Goal: Task Accomplishment & Management: Use online tool/utility

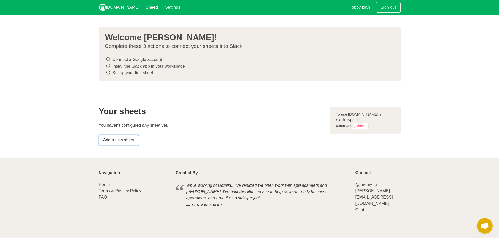
click at [123, 138] on link "Add a new sheet" at bounding box center [119, 140] width 40 height 10
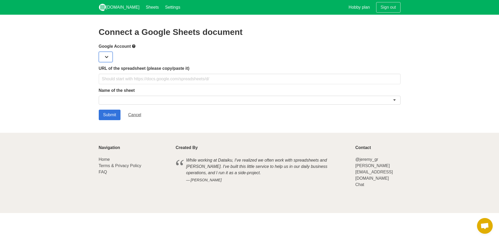
click at [110, 56] on select at bounding box center [106, 57] width 14 height 10
click at [105, 55] on select at bounding box center [106, 57] width 14 height 10
click at [106, 57] on select at bounding box center [106, 57] width 14 height 10
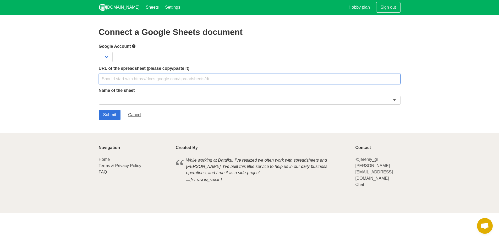
click at [112, 79] on input "text" at bounding box center [250, 79] width 302 height 10
paste input "[URL][DOMAIN_NAME]"
type input "https://docs.google.com/spreadsheets/d/1m-4VFqHriMdQ32zcGYRriD8a1VDEPbrRjIvQT75…"
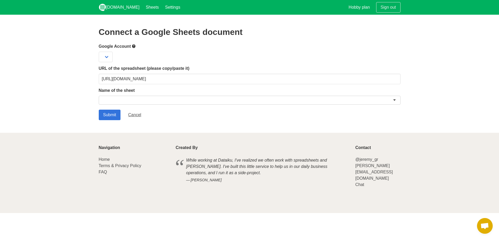
click at [121, 95] on div "Name of the sheet" at bounding box center [250, 96] width 302 height 19
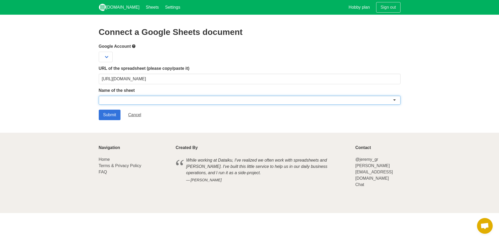
click at [121, 98] on div at bounding box center [250, 100] width 302 height 9
paste input "TikTok inspiratie database"
type input "TikTok inspiratie database"
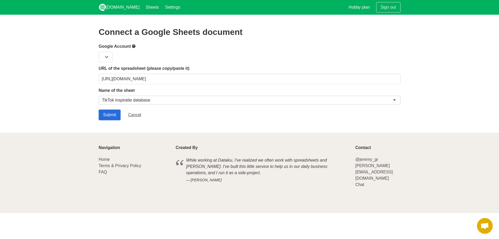
click at [113, 113] on input "Submit" at bounding box center [110, 115] width 22 height 10
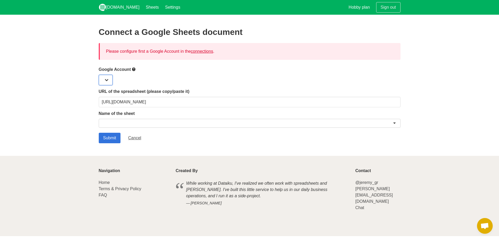
click at [108, 80] on select at bounding box center [106, 80] width 14 height 10
click at [198, 51] on link "connections" at bounding box center [202, 51] width 22 height 4
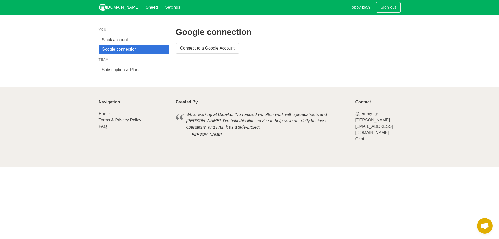
click at [154, 54] on aside "You Slack account Google connection Team Subscription & Plans" at bounding box center [134, 50] width 71 height 47
click at [146, 51] on link "Google connection" at bounding box center [134, 49] width 71 height 9
click at [108, 52] on link "Google connection" at bounding box center [134, 49] width 71 height 9
click at [193, 49] on link "Connect to a Google Account" at bounding box center [207, 48] width 63 height 10
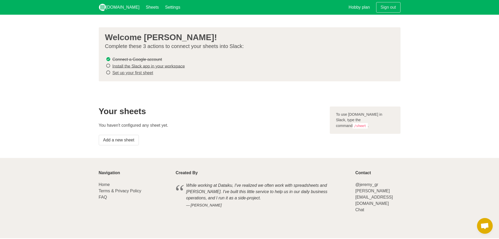
click at [127, 65] on link "Install the Slack app in your workspace" at bounding box center [148, 66] width 73 height 4
click at [119, 74] on link "Set up your first sheet" at bounding box center [132, 72] width 41 height 4
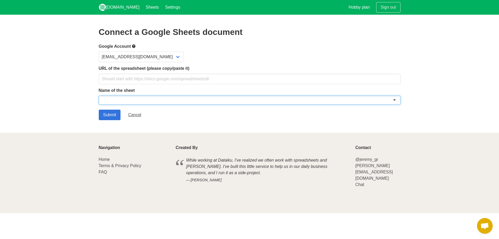
click at [115, 96] on div at bounding box center [250, 100] width 302 height 9
paste input "TikTok inspiratie database"
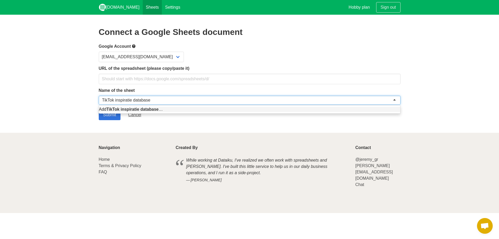
type input "TikTok inspiratie database"
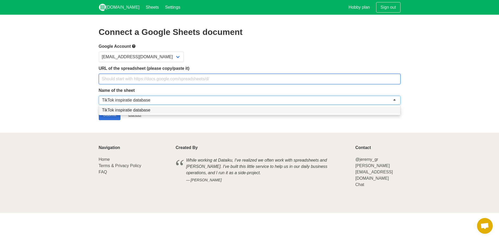
click at [125, 80] on input "text" at bounding box center [250, 79] width 302 height 10
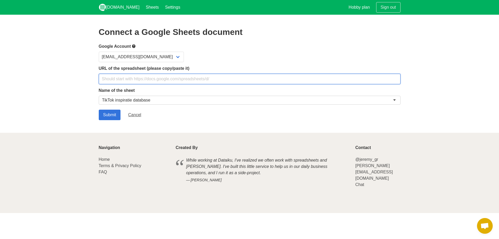
paste input "[URL][DOMAIN_NAME]"
type input "[URL][DOMAIN_NAME]"
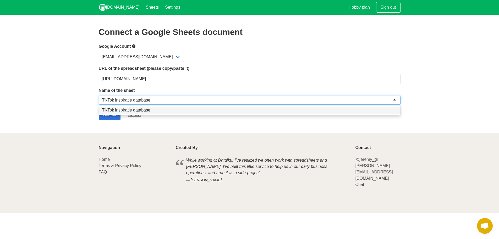
drag, startPoint x: 105, startPoint y: 114, endPoint x: 105, endPoint y: 121, distance: 6.8
click at [105, 121] on section "Connect a Google Sheets document Google Account barrytuinstra@e2omedia.nl URL o…" at bounding box center [249, 74] width 499 height 118
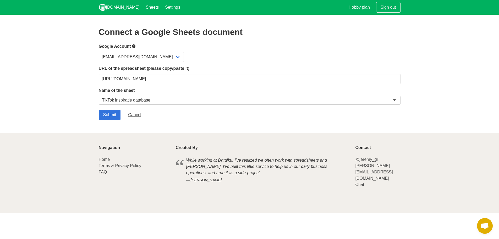
click at [109, 108] on form "Google Account barrytuinstra@e2omedia.nl URL of the spreadsheet (please copy/pa…" at bounding box center [250, 81] width 302 height 77
click at [108, 114] on input "Submit" at bounding box center [110, 115] width 22 height 10
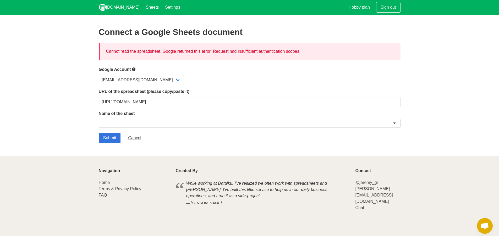
click at [194, 120] on div at bounding box center [250, 123] width 302 height 9
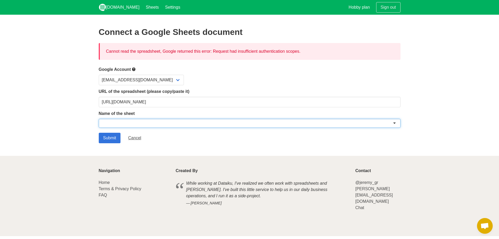
click at [395, 123] on div at bounding box center [250, 123] width 302 height 9
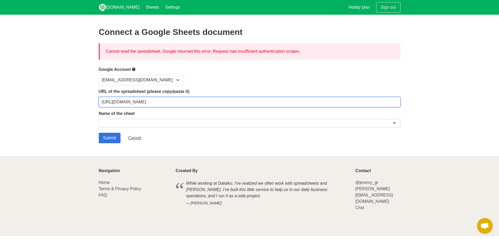
click at [347, 97] on input "[URL][DOMAIN_NAME]" at bounding box center [250, 102] width 302 height 10
click at [223, 103] on input "[URL][DOMAIN_NAME]" at bounding box center [250, 102] width 302 height 10
paste input "[URL][DOMAIN_NAME]"
type input "[URL][DOMAIN_NAME]"
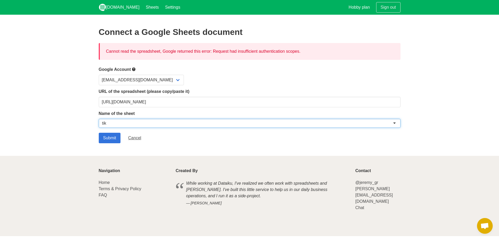
click at [394, 123] on div at bounding box center [250, 123] width 302 height 9
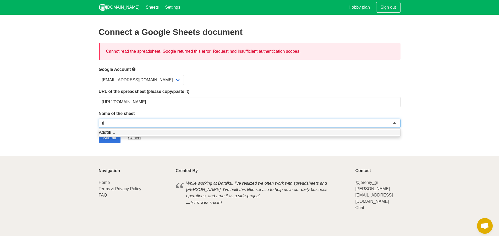
type input "t"
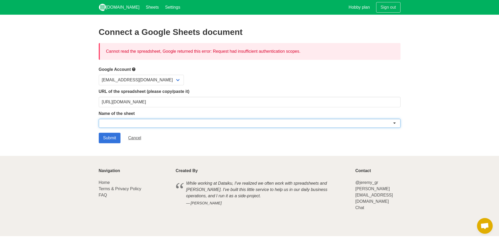
paste input "input"
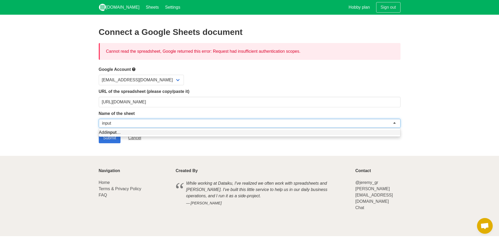
type input "input"
click at [110, 151] on section "Connect a Google Sheets document Cannot read the spreadsheet, Google returned t…" at bounding box center [249, 85] width 499 height 141
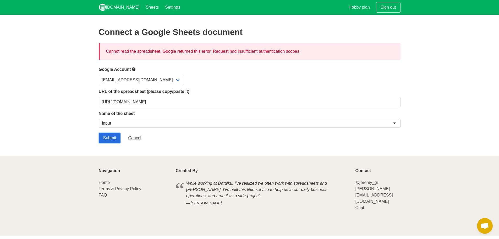
click at [108, 139] on input "Submit" at bounding box center [110, 138] width 22 height 10
click at [122, 126] on div at bounding box center [250, 123] width 302 height 9
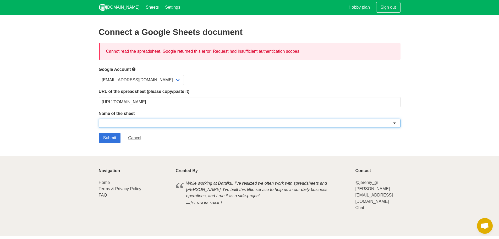
paste input "TikTok inspiratie database"
type input "TikTok inspiratie database"
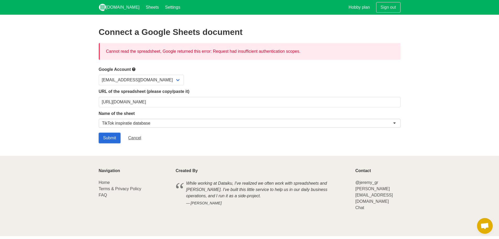
click at [111, 135] on input "Submit" at bounding box center [110, 138] width 22 height 10
click at [108, 8] on link "[DOMAIN_NAME]" at bounding box center [119, 7] width 47 height 15
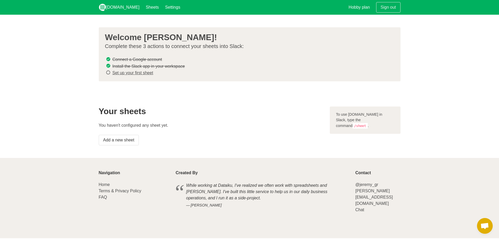
click at [123, 73] on link "Set up your first sheet" at bounding box center [132, 72] width 41 height 4
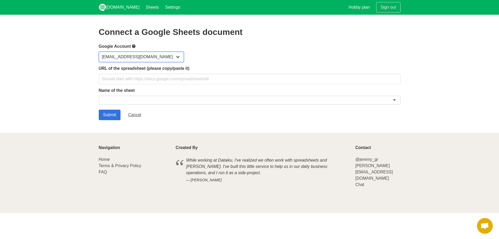
click at [129, 58] on select "[EMAIL_ADDRESS][DOMAIN_NAME]" at bounding box center [141, 57] width 85 height 10
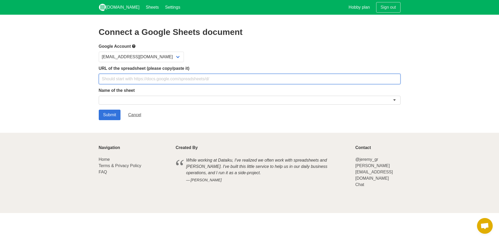
click at [191, 81] on input "text" at bounding box center [250, 79] width 302 height 10
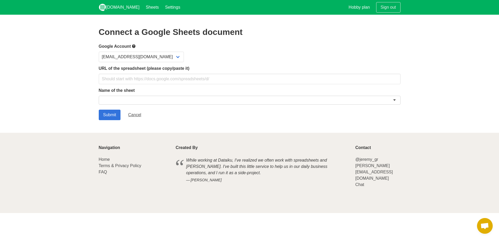
click at [146, 100] on div at bounding box center [250, 100] width 302 height 9
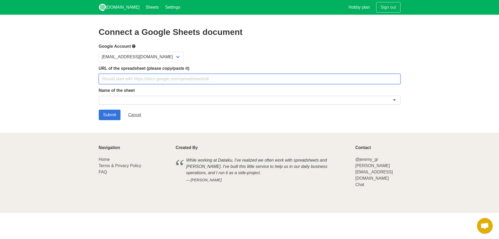
click at [126, 81] on input "text" at bounding box center [250, 79] width 302 height 10
paste input "[URL][DOMAIN_NAME]"
type input "[URL][DOMAIN_NAME]"
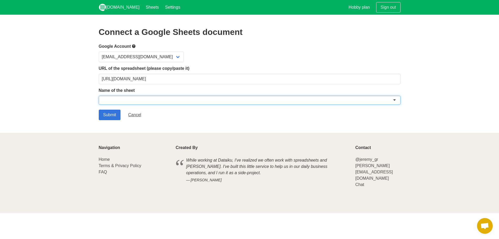
click at [112, 96] on div at bounding box center [250, 100] width 302 height 9
paste input "Test"
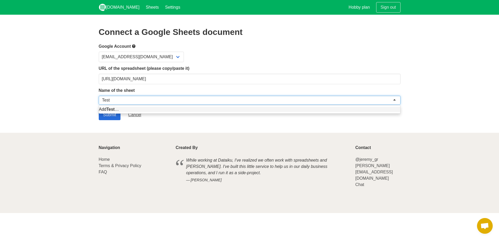
type input "Test"
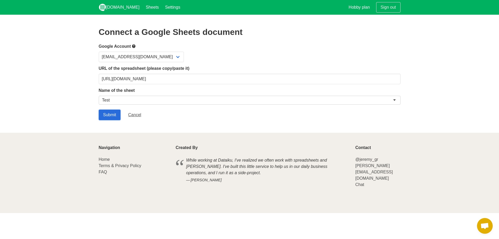
click at [108, 115] on input "Submit" at bounding box center [110, 115] width 22 height 10
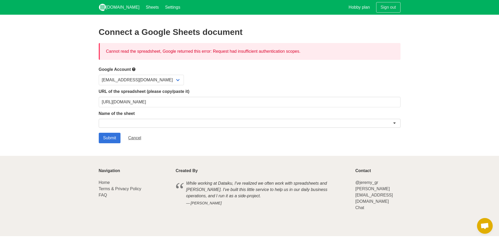
click at [144, 55] on div "Cannot read the spreadsheet, Google returned this error: Request had insufficie…" at bounding box center [250, 51] width 302 height 17
click at [162, 7] on link "Settings" at bounding box center [172, 7] width 21 height 15
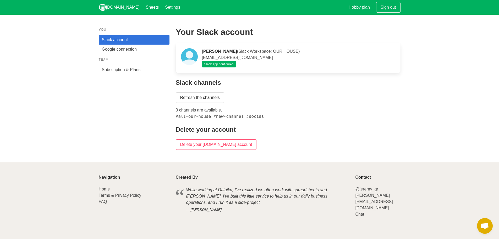
click at [143, 113] on div "You Slack account Google connection Team Subscription & Plans" at bounding box center [134, 88] width 77 height 129
click at [123, 51] on link "Google connection" at bounding box center [134, 49] width 71 height 9
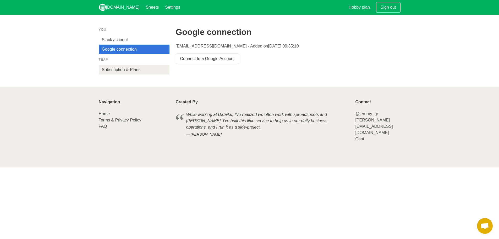
click at [128, 68] on link "Subscription & Plans" at bounding box center [134, 69] width 71 height 9
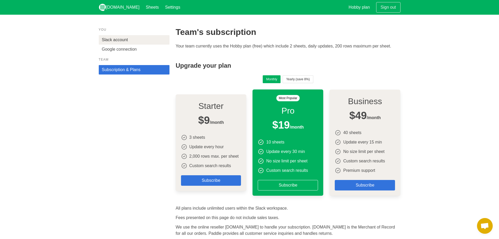
click at [126, 38] on link "Slack account" at bounding box center [134, 39] width 71 height 9
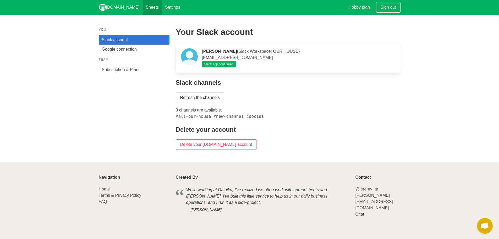
click at [143, 8] on link "Sheets" at bounding box center [152, 7] width 19 height 15
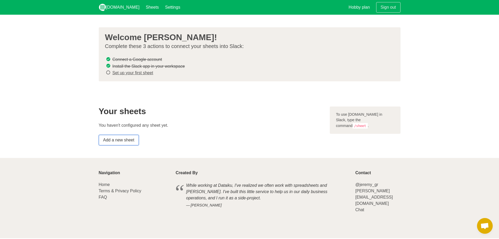
click at [116, 141] on link "Add a new sheet" at bounding box center [119, 140] width 40 height 10
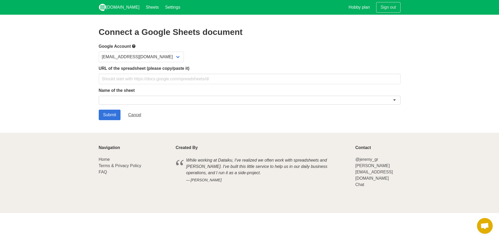
click at [205, 99] on div at bounding box center [250, 100] width 302 height 9
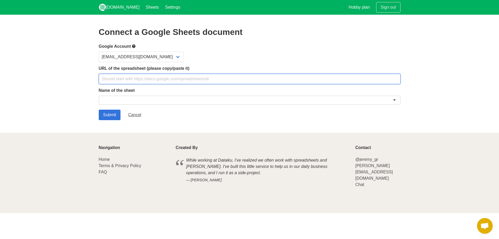
click at [155, 77] on input "text" at bounding box center [250, 79] width 302 height 10
paste input "[URL][DOMAIN_NAME]"
type input "[URL][DOMAIN_NAME]"
paste input "[URL][DOMAIN_NAME]"
type input "[URL][DOMAIN_NAME]"
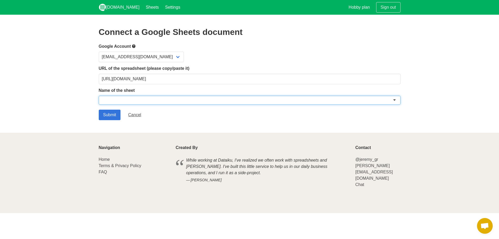
click at [107, 103] on div at bounding box center [250, 100] width 302 height 9
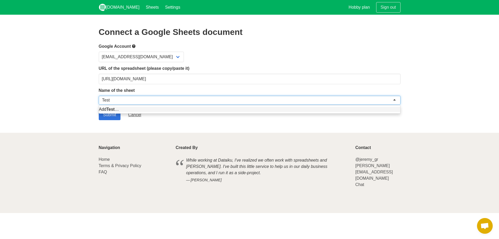
type input "Test"
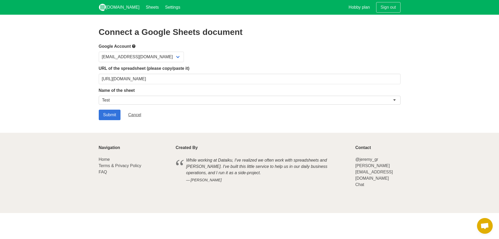
click at [87, 107] on section "Connect a Google Sheets document Google Account barrytuinstra@e2omedia.nl URL o…" at bounding box center [249, 74] width 499 height 118
click at [103, 113] on input "Submit" at bounding box center [110, 115] width 22 height 10
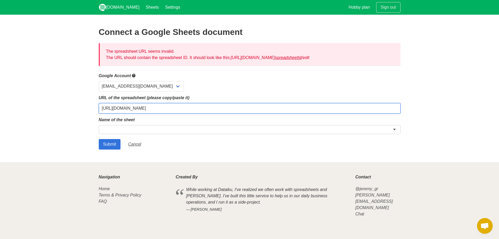
click at [133, 110] on input "https://docs.google.com/spreadsheets/d/" at bounding box center [250, 108] width 302 height 10
paste input "1m-4VFqHriMdQ32zcGYRriD8a1VDEPbrRjIvQT75GE9Y/edit?gid=0#gid=0"
type input "[URL][DOMAIN_NAME]"
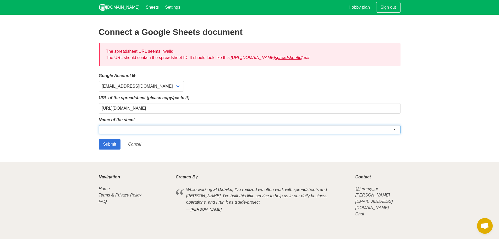
click at [118, 129] on div at bounding box center [250, 129] width 302 height 9
paste input "TikTok inspiratie database"
type input "TikTok inspiratie database"
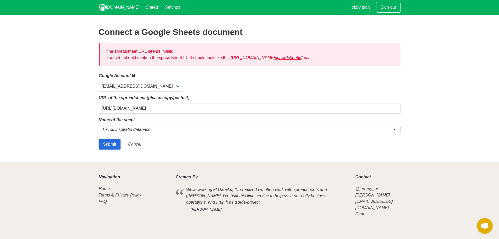
click at [107, 143] on input "Submit" at bounding box center [110, 144] width 22 height 10
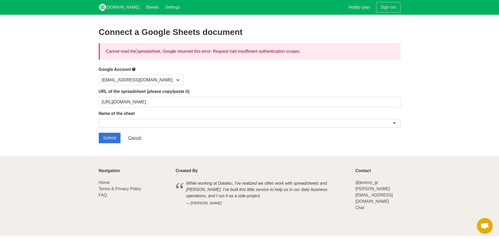
click at [106, 51] on div "Cannot read the spreadsheet, Google returned this error: Request had insufficie…" at bounding box center [250, 51] width 302 height 17
drag, startPoint x: 106, startPoint y: 51, endPoint x: 302, endPoint y: 54, distance: 195.5
click at [302, 54] on div "Cannot read the spreadsheet, Google returned this error: Request had insufficie…" at bounding box center [250, 51] width 302 height 17
copy div "Cannot read the spreadsheet, Google returned this error: Request had insufficie…"
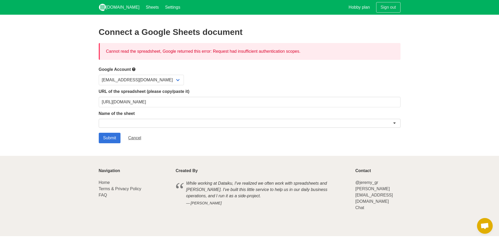
click at [230, 66] on div "Connect a Google Sheets document Cannot read the spreadsheet, Google returned t…" at bounding box center [250, 85] width 302 height 116
click at [114, 4] on link "[DOMAIN_NAME]" at bounding box center [119, 7] width 47 height 15
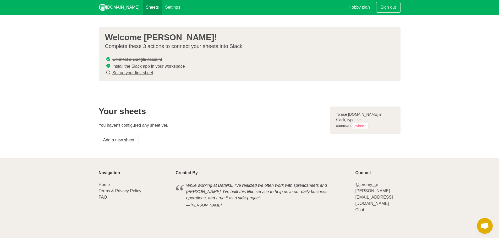
click at [143, 8] on link "Sheets" at bounding box center [152, 7] width 19 height 15
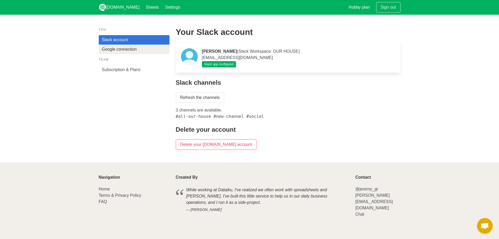
click at [116, 51] on link "Google connection" at bounding box center [134, 49] width 71 height 9
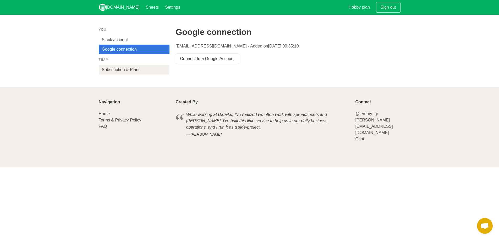
click at [118, 67] on link "Subscription & Plans" at bounding box center [134, 69] width 71 height 9
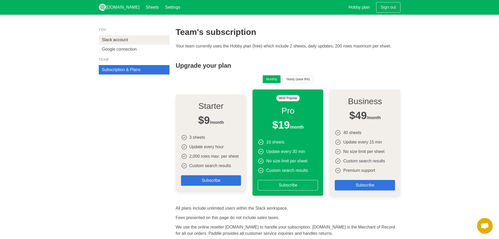
click at [119, 40] on link "Slack account" at bounding box center [134, 39] width 71 height 9
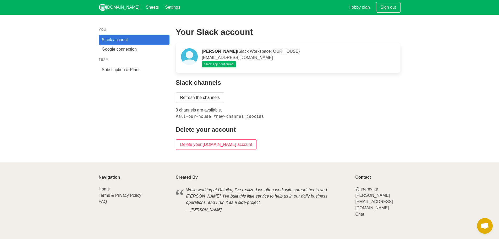
click at [287, 52] on p "Barry Tuinstra (Slack Workspace: OUR HOUSE) barrytuinstra@e2omedia.nl" at bounding box center [298, 54] width 193 height 13
click at [119, 101] on div "You Slack account Google connection Team Subscription & Plans" at bounding box center [134, 88] width 77 height 129
click at [115, 46] on link "Google connection" at bounding box center [134, 49] width 71 height 9
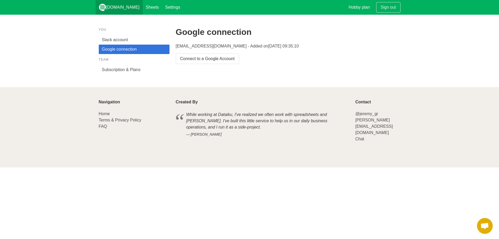
click at [121, 10] on link "[DOMAIN_NAME]" at bounding box center [119, 7] width 47 height 15
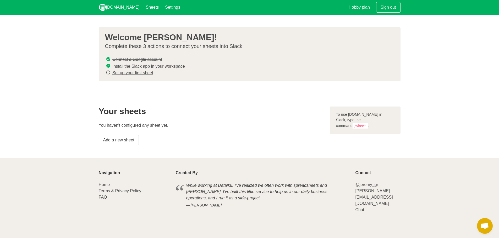
click at [130, 73] on link "Set up your first sheet" at bounding box center [132, 72] width 41 height 4
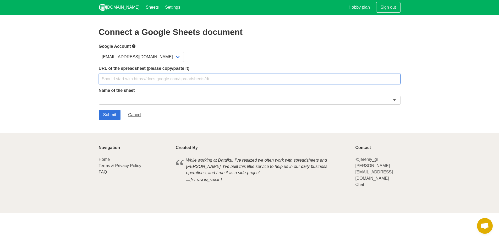
click at [157, 79] on input "text" at bounding box center [250, 79] width 302 height 10
paste input "[URL][DOMAIN_NAME]"
type input "[URL][DOMAIN_NAME]"
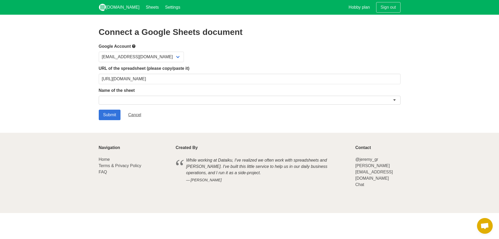
click at [133, 100] on div at bounding box center [250, 100] width 302 height 9
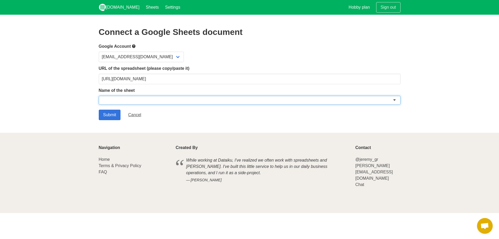
paste input "TikTok inspiratie database"
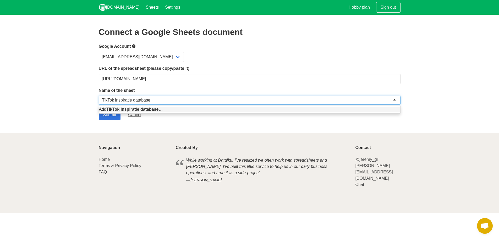
type input "TikTok inspiratie database"
click at [78, 103] on section "Connect a Google Sheets document Google Account [EMAIL_ADDRESS][DOMAIN_NAME] UR…" at bounding box center [249, 74] width 499 height 118
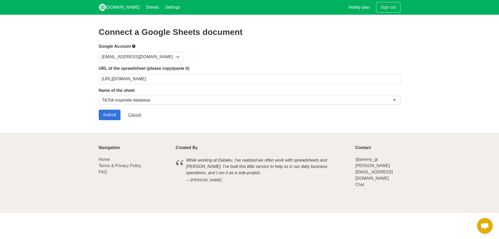
click at [123, 96] on div "TikTok inspiratie database" at bounding box center [250, 100] width 302 height 9
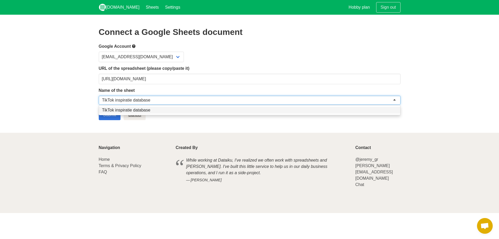
click at [126, 110] on form "Google Account [EMAIL_ADDRESS][DOMAIN_NAME] URL of the spreadsheet (please copy…" at bounding box center [250, 81] width 302 height 77
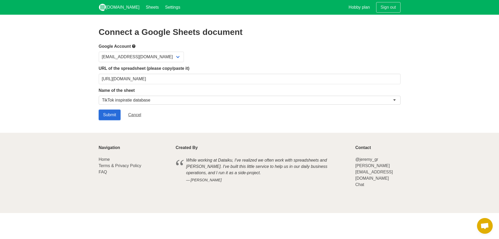
click at [110, 113] on input "Submit" at bounding box center [110, 115] width 22 height 10
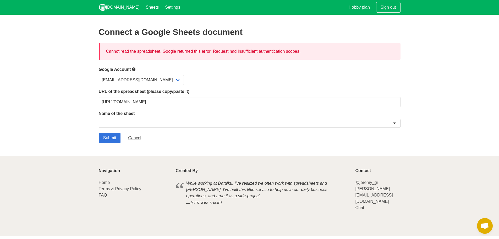
click at [254, 117] on div "Name of the sheet" at bounding box center [250, 119] width 302 height 19
click at [119, 123] on div at bounding box center [250, 123] width 302 height 9
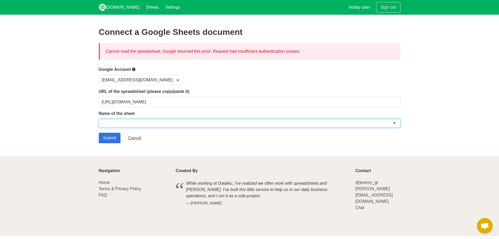
paste input "TikTok inspiratie database"
type input "TikTok inspiratie database"
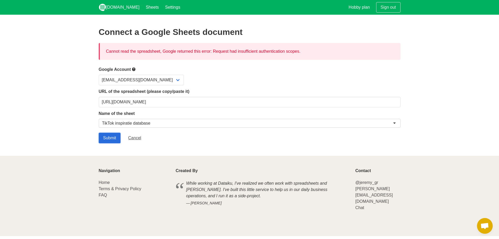
click at [108, 141] on input "Submit" at bounding box center [110, 138] width 22 height 10
click at [141, 78] on select "[EMAIL_ADDRESS][DOMAIN_NAME]" at bounding box center [141, 80] width 85 height 10
click at [75, 74] on section "Connect a Google Sheets document Cannot read the spreadsheet, Google returned t…" at bounding box center [249, 85] width 499 height 141
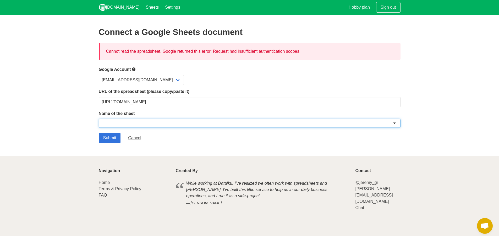
click at [164, 120] on div at bounding box center [250, 123] width 302 height 9
paste input "TikTok inspiratie database"
type input "TikTok inspiratie database"
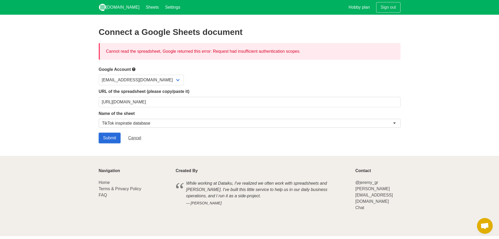
click at [109, 139] on input "Submit" at bounding box center [110, 138] width 22 height 10
